Goal: Navigation & Orientation: Find specific page/section

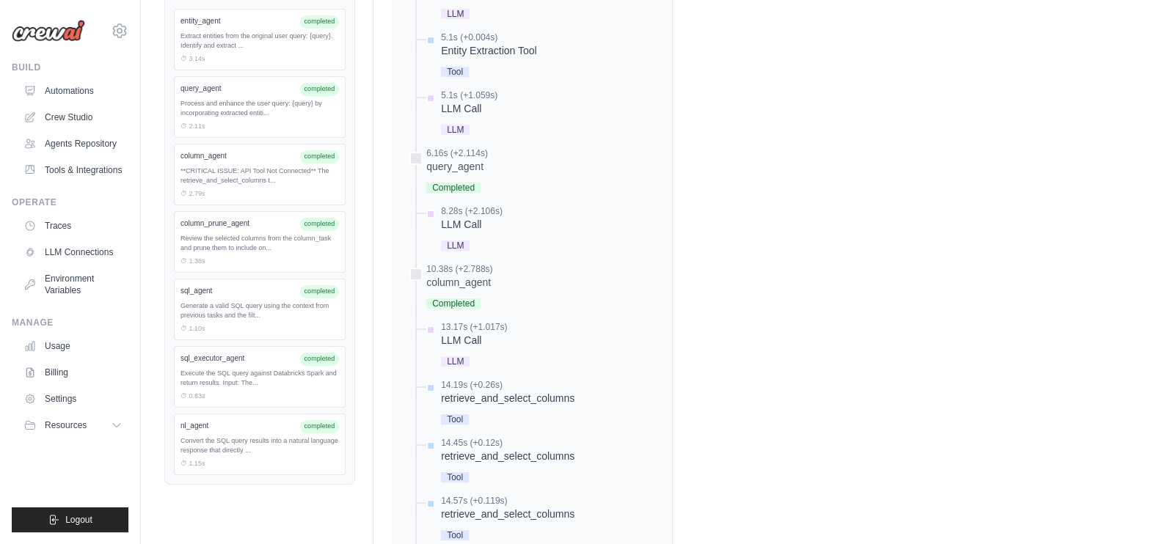
scroll to position [153, 0]
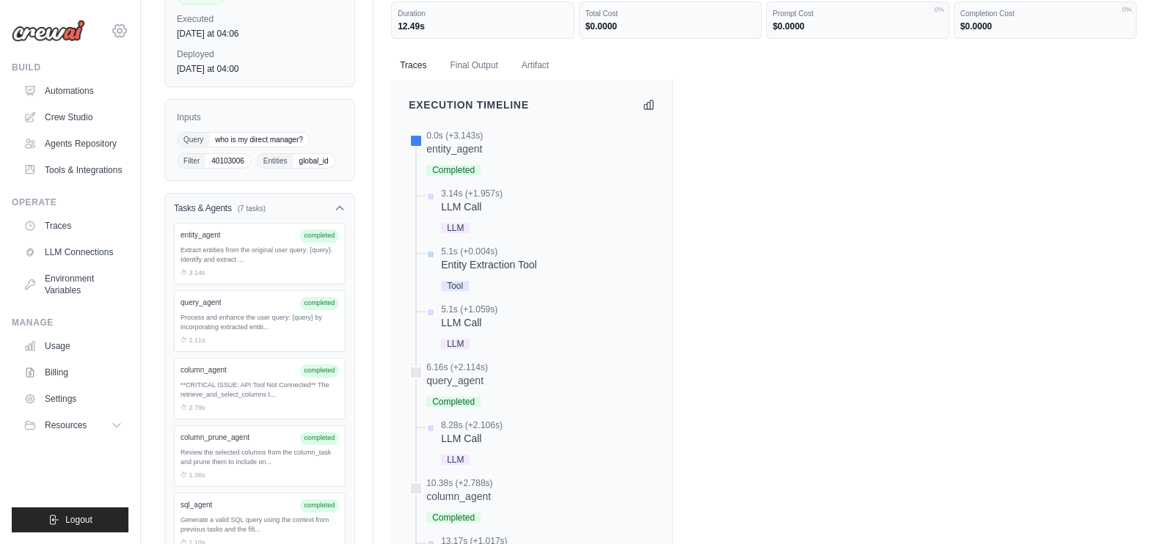
click at [112, 27] on icon at bounding box center [120, 31] width 18 height 18
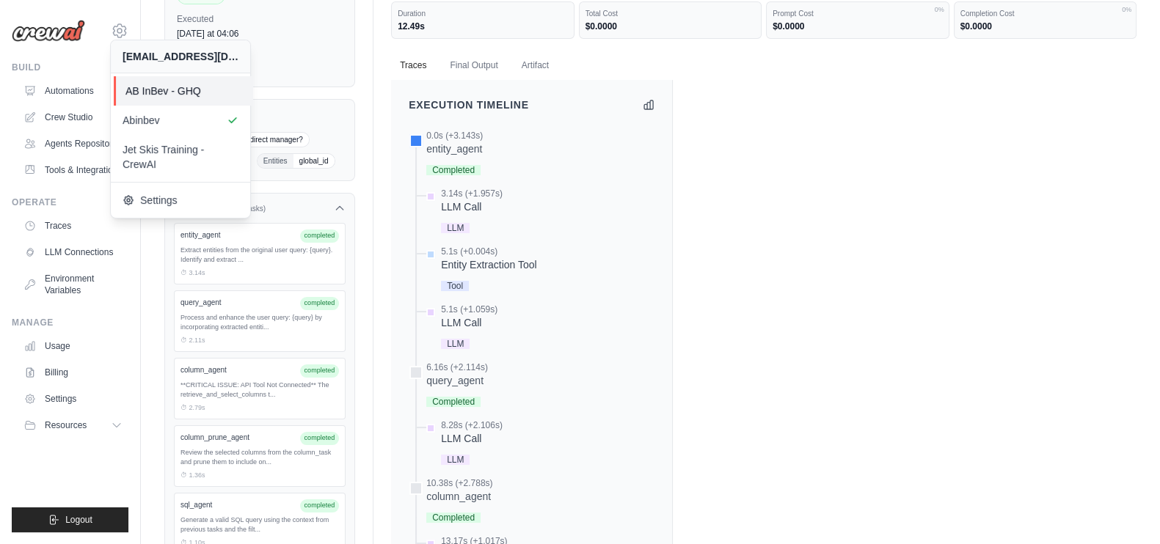
click at [147, 86] on span "AB InBev - GHQ" at bounding box center [183, 91] width 116 height 15
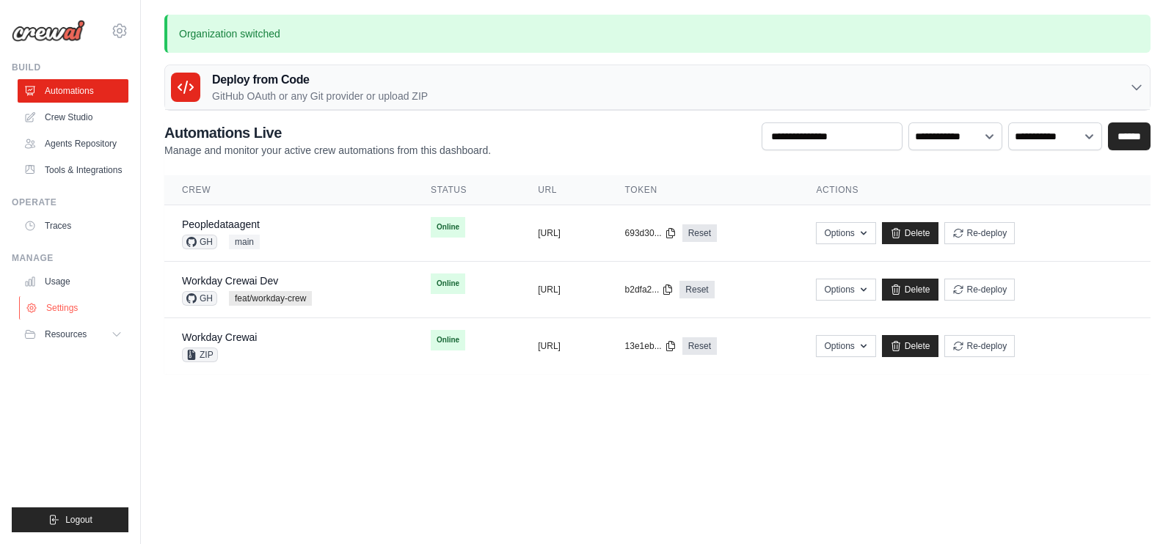
click at [65, 304] on link "Settings" at bounding box center [74, 307] width 111 height 23
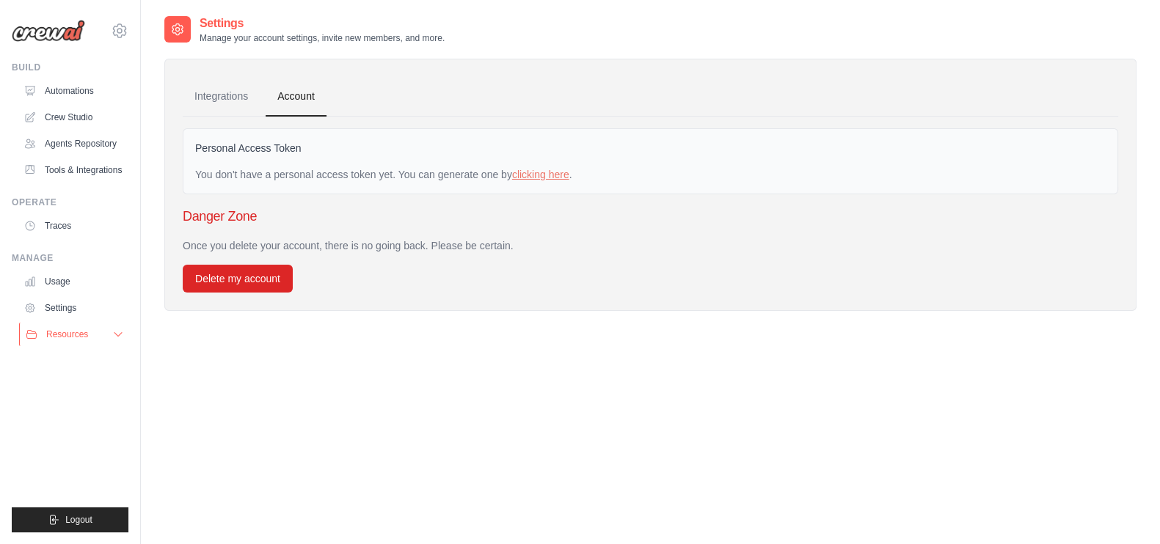
click at [73, 333] on span "Resources" at bounding box center [67, 335] width 42 height 12
click at [81, 140] on link "Agents Repository" at bounding box center [74, 143] width 111 height 23
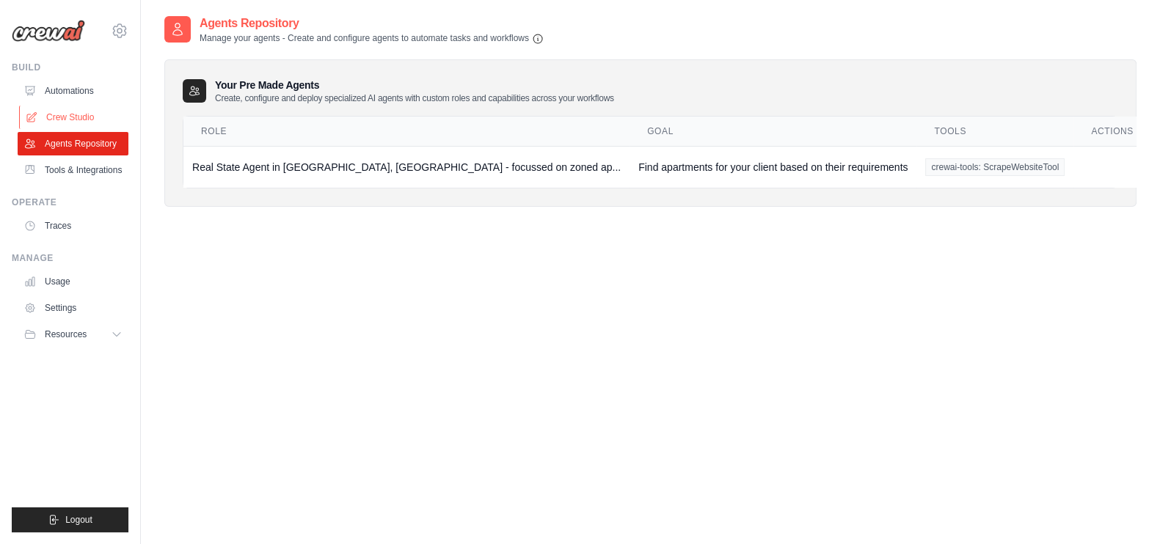
click at [81, 120] on link "Crew Studio" at bounding box center [74, 117] width 111 height 23
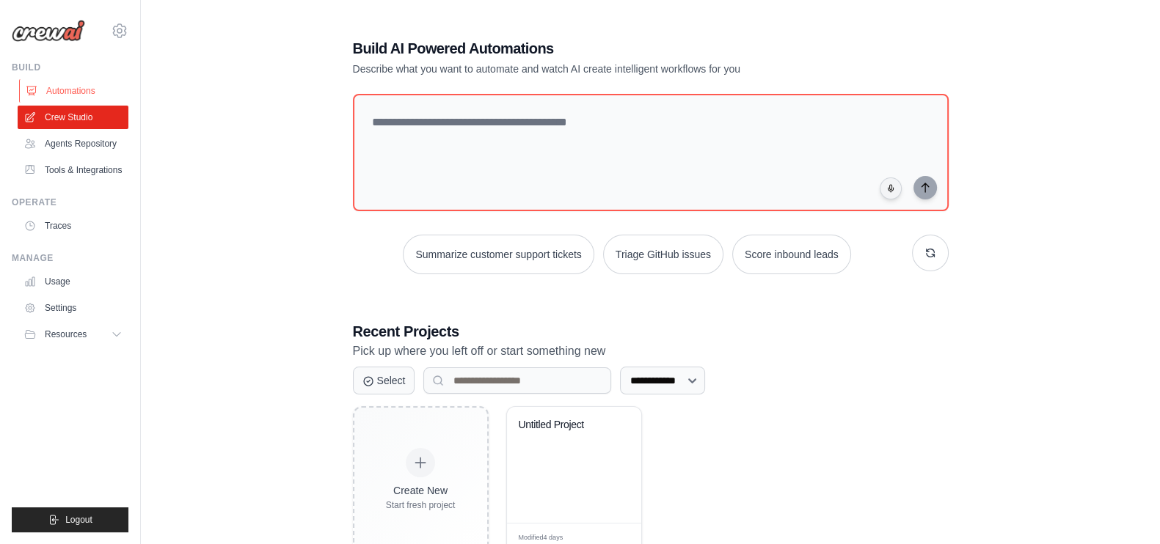
click at [92, 89] on link "Automations" at bounding box center [74, 90] width 111 height 23
